Goal: Task Accomplishment & Management: Complete application form

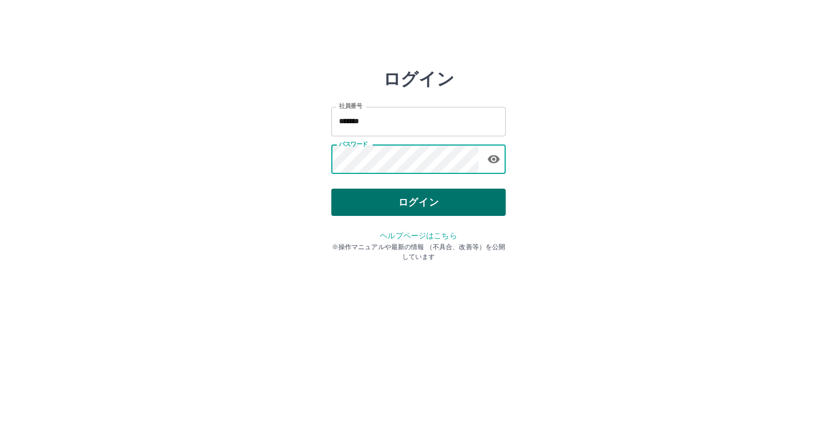
click at [387, 202] on button "ログイン" at bounding box center [418, 202] width 174 height 27
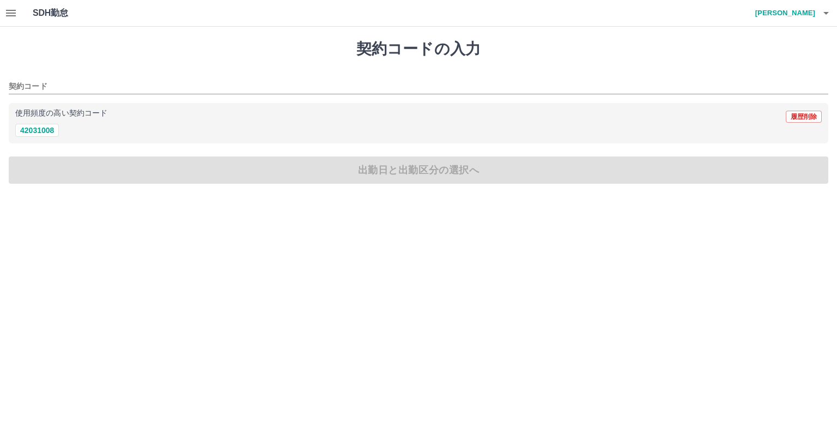
click at [9, 5] on button "button" at bounding box center [11, 13] width 22 height 26
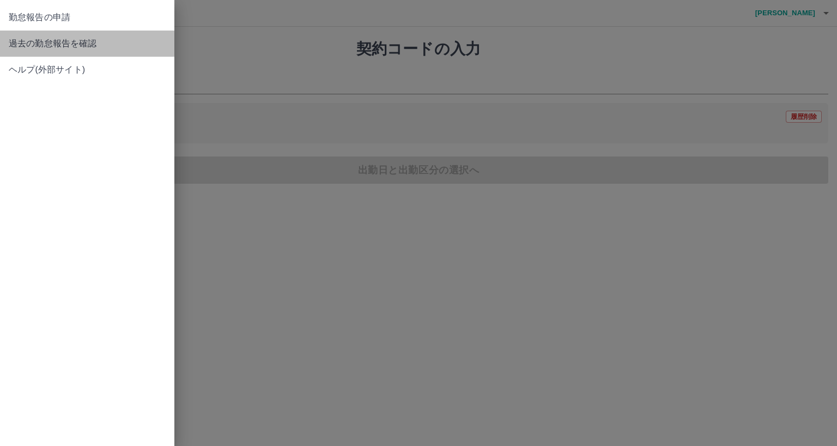
click at [23, 38] on span "過去の勤怠報告を確認" at bounding box center [87, 43] width 157 height 13
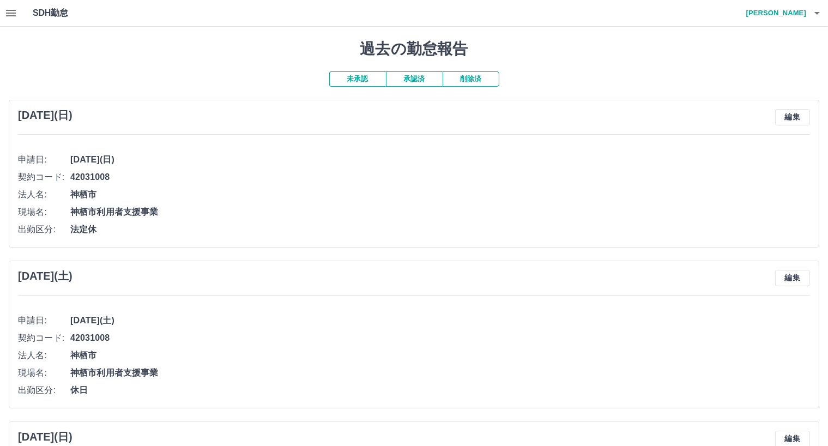
click at [416, 82] on button "承認済" at bounding box center [414, 78] width 57 height 15
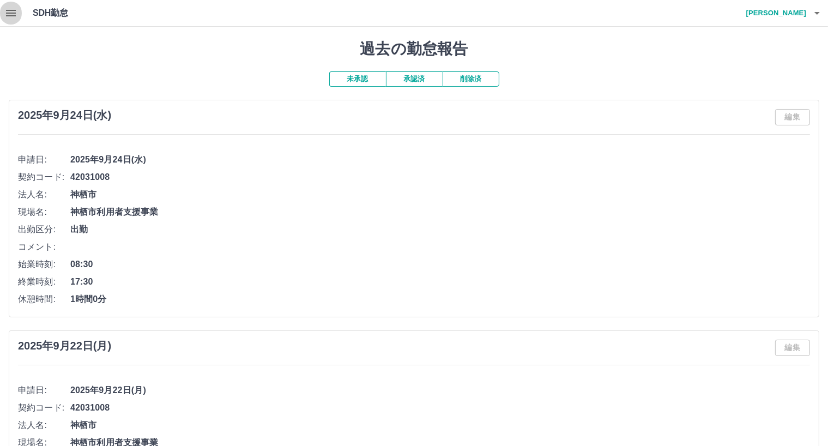
click at [9, 16] on icon "button" at bounding box center [11, 13] width 10 height 7
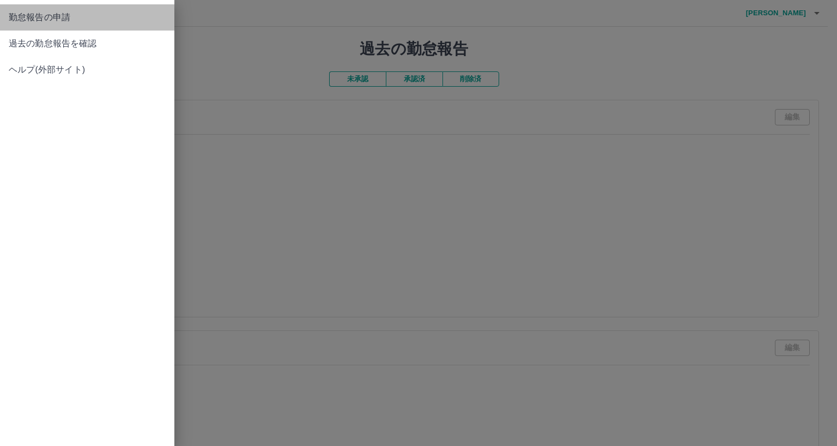
click at [27, 24] on link "勤怠報告の申請" at bounding box center [87, 17] width 174 height 26
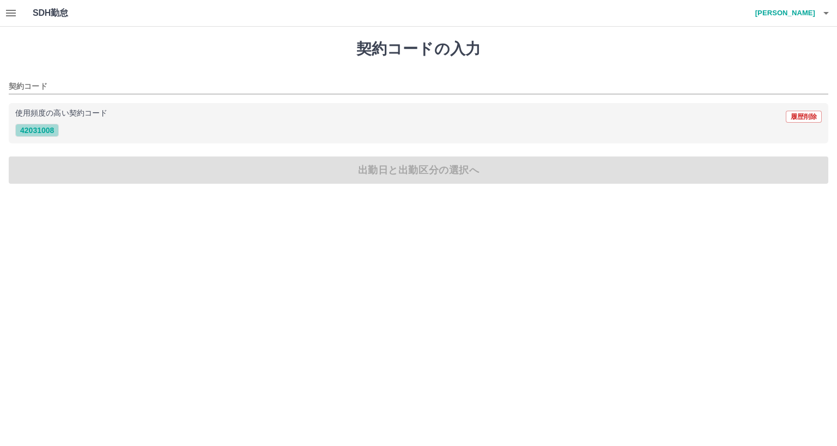
click at [41, 131] on button "42031008" at bounding box center [37, 130] width 44 height 13
type input "********"
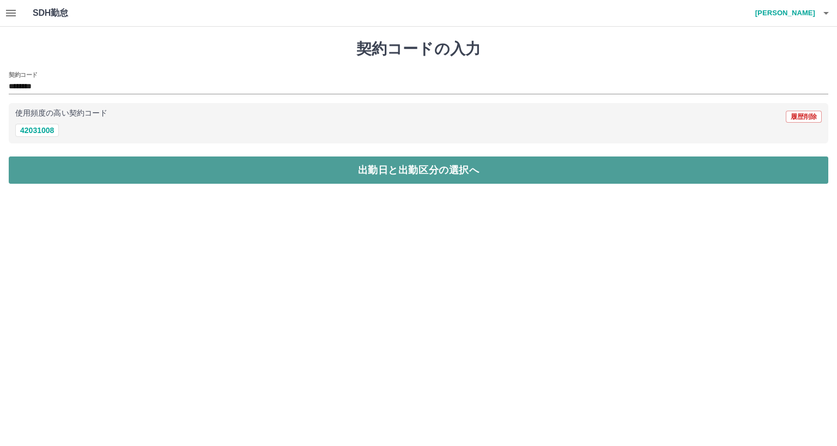
click at [55, 175] on button "出勤日と出勤区分の選択へ" at bounding box center [419, 169] width 820 height 27
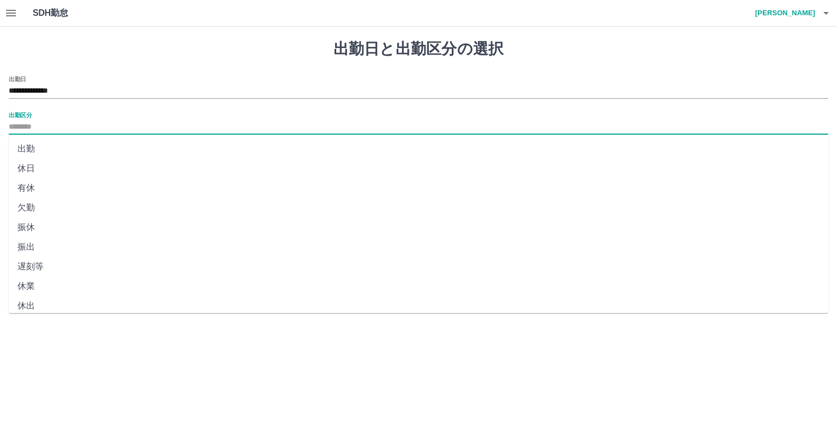
click at [45, 131] on input "出勤区分" at bounding box center [419, 127] width 820 height 14
click at [43, 150] on li "出勤" at bounding box center [419, 149] width 820 height 20
type input "**"
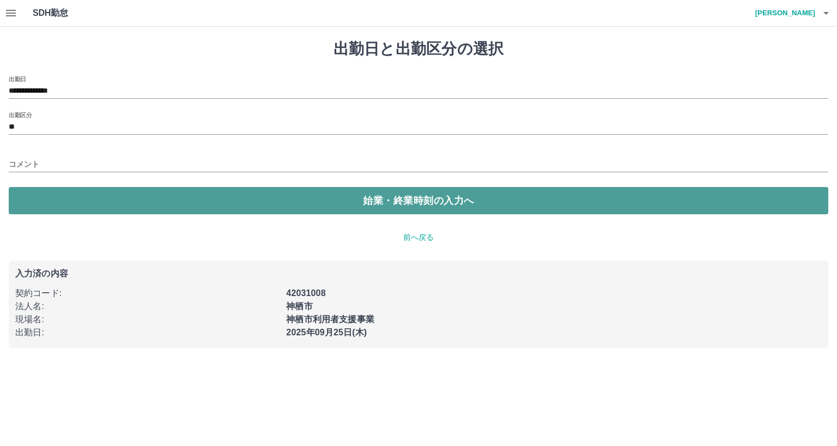
click at [52, 199] on button "始業・終業時刻の入力へ" at bounding box center [419, 200] width 820 height 27
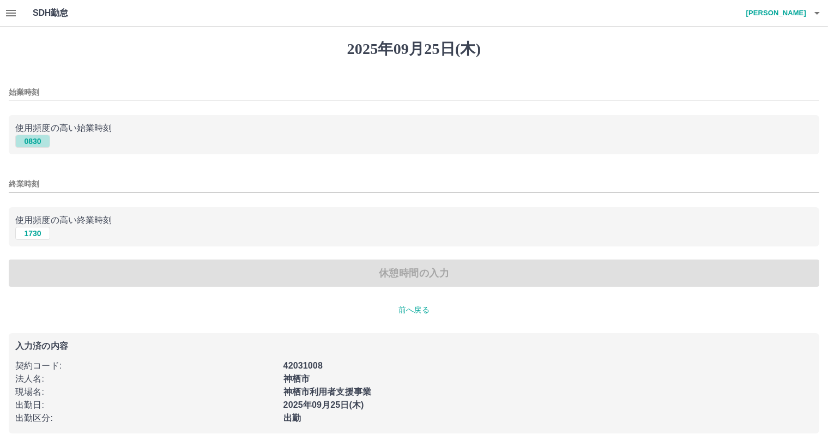
drag, startPoint x: 34, startPoint y: 142, endPoint x: 32, endPoint y: 207, distance: 64.9
click at [34, 142] on button "0830" at bounding box center [32, 141] width 35 height 13
type input "****"
click at [36, 231] on button "1730" at bounding box center [32, 233] width 35 height 13
type input "****"
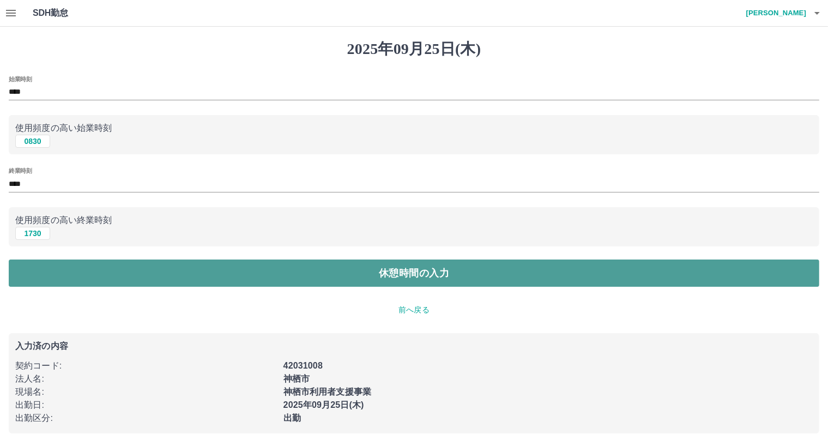
click at [39, 266] on button "休憩時間の入力" at bounding box center [414, 272] width 810 height 27
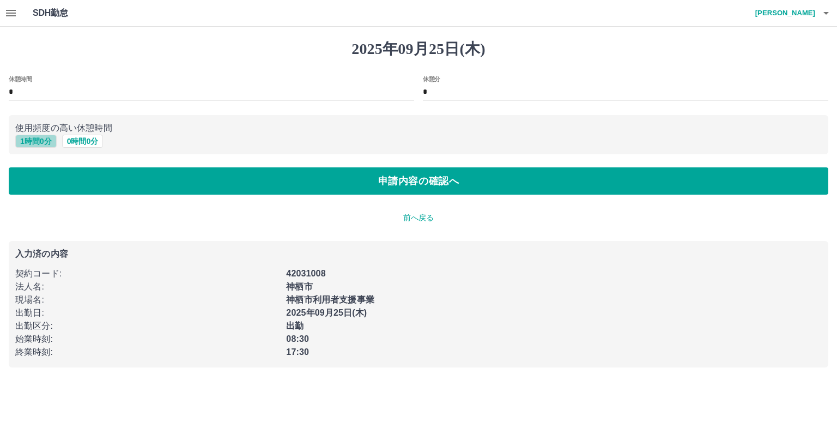
click at [31, 136] on button "1 時間 0 分" at bounding box center [35, 141] width 41 height 13
type input "*"
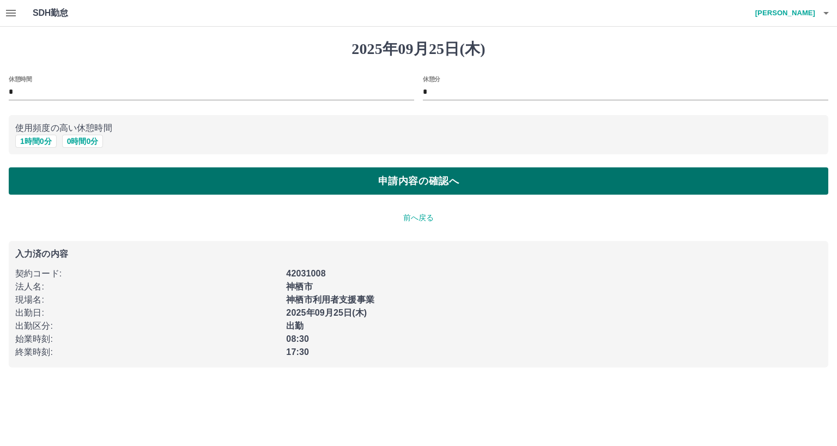
click at [37, 181] on button "申請内容の確認へ" at bounding box center [419, 180] width 820 height 27
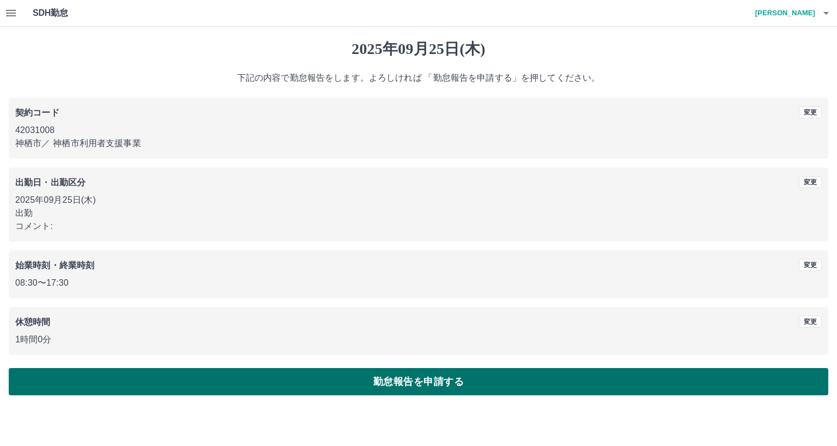
click at [452, 378] on button "勤怠報告を申請する" at bounding box center [419, 381] width 820 height 27
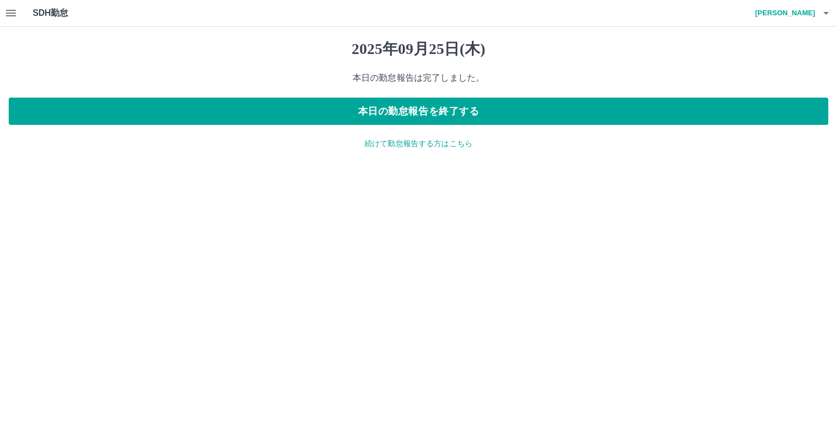
click at [499, 162] on html "SDH勤怠 堀之内　愛 2025年09月25日(木) 本日の勤怠報告は完了しました。 本日の勤怠報告を終了する 続けて勤怠報告する方はこちら SDH勤怠" at bounding box center [418, 81] width 837 height 162
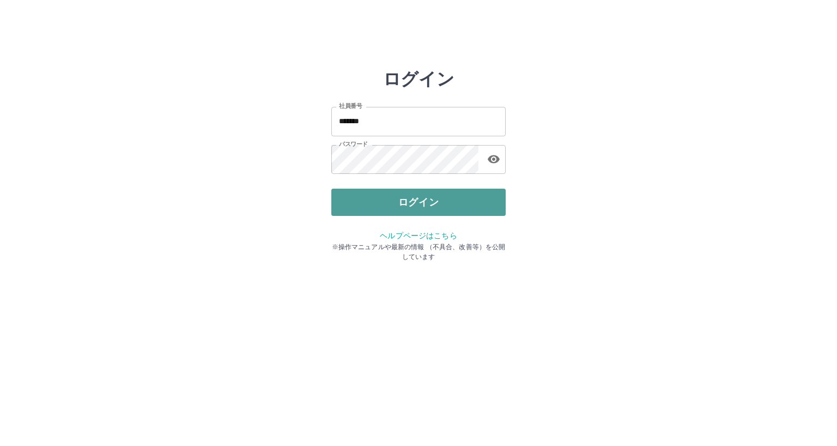
click at [386, 203] on button "ログイン" at bounding box center [418, 202] width 174 height 27
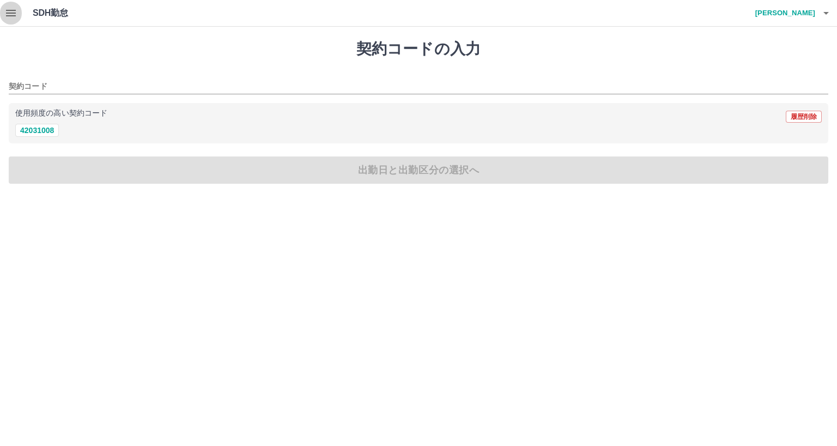
click at [9, 12] on icon "button" at bounding box center [10, 13] width 13 height 13
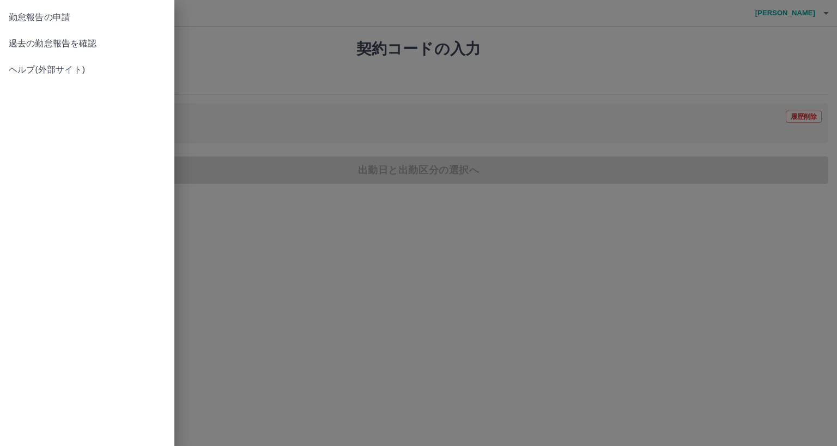
click at [46, 44] on span "過去の勤怠報告を確認" at bounding box center [87, 43] width 157 height 13
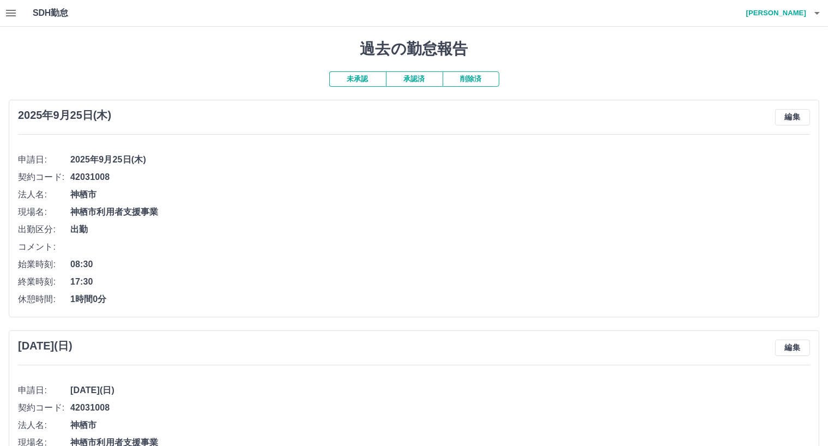
click at [423, 80] on button "承認済" at bounding box center [414, 78] width 57 height 15
